Goal: Task Accomplishment & Management: Manage account settings

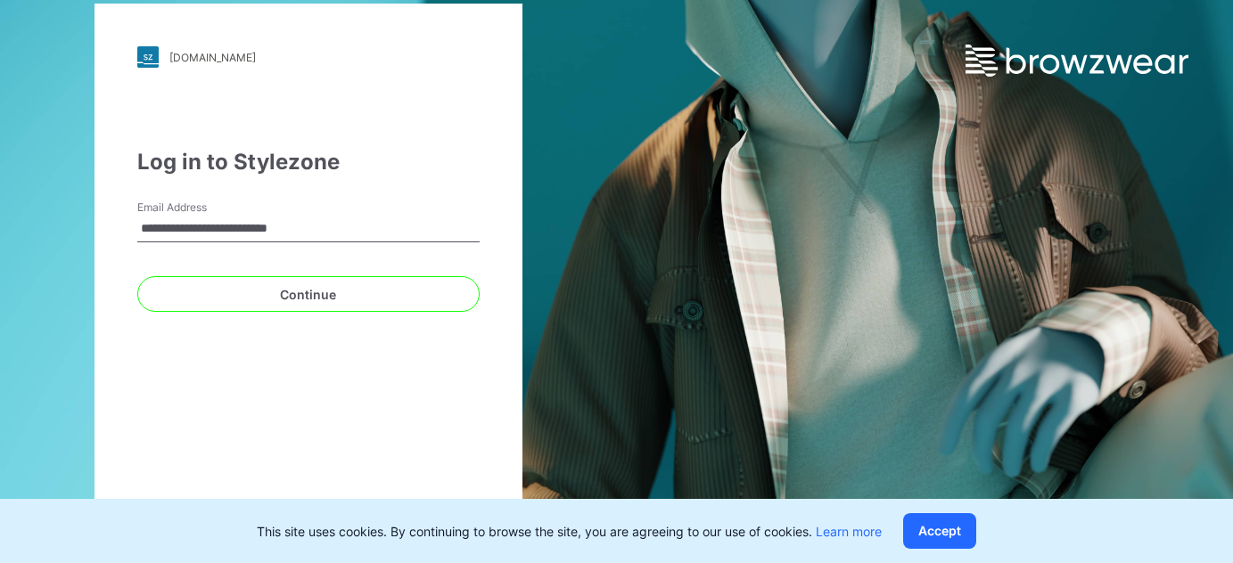
click at [393, 428] on div "**********" at bounding box center [308, 282] width 428 height 556
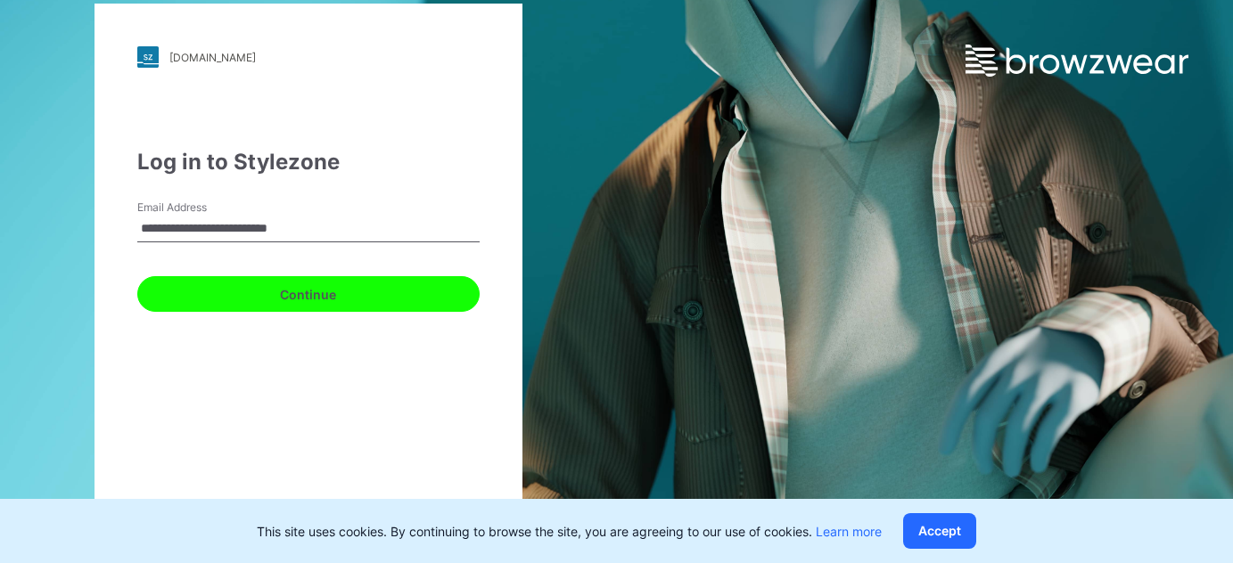
click at [289, 308] on button "Continue" at bounding box center [308, 294] width 342 height 36
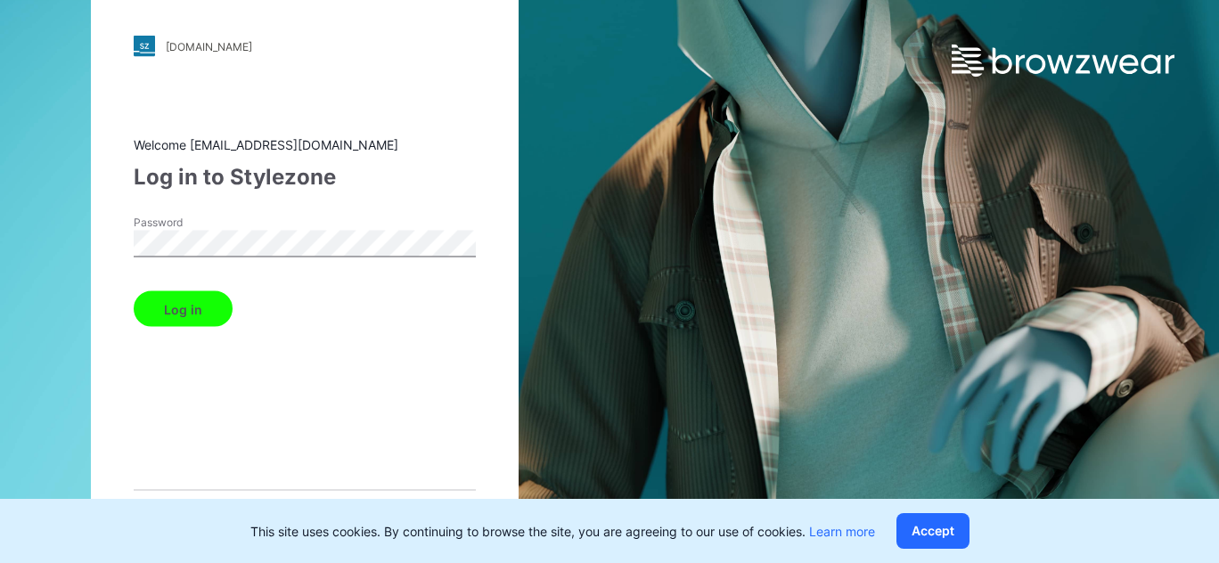
click at [190, 319] on button "Log in" at bounding box center [183, 309] width 99 height 36
